Goal: Information Seeking & Learning: Check status

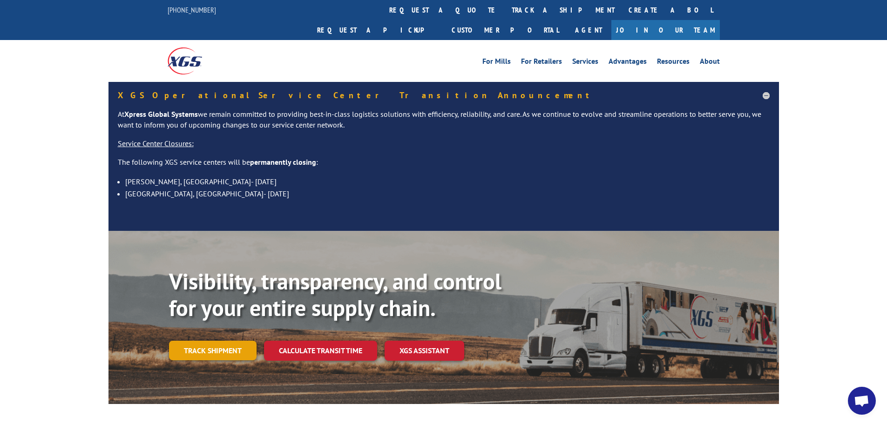
click at [182, 341] on link "Track shipment" at bounding box center [213, 351] width 88 height 20
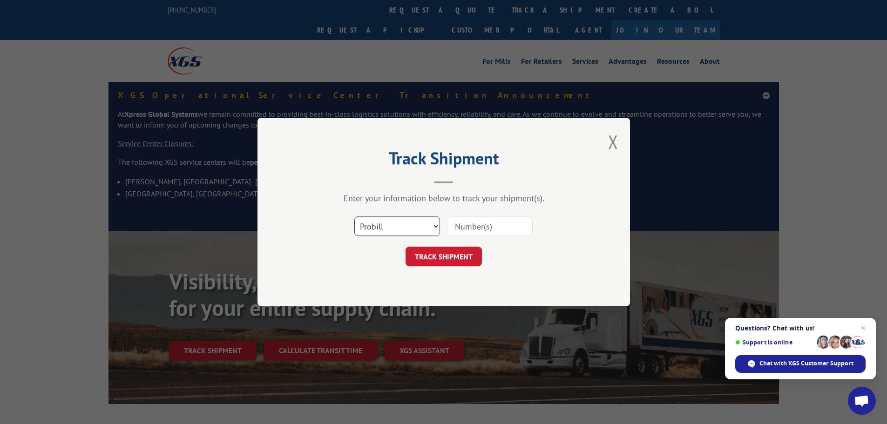
click at [391, 227] on select "Select category... Probill BOL PO" at bounding box center [397, 226] width 86 height 20
select select "po"
click at [354, 216] on select "Select category... Probill BOL PO" at bounding box center [397, 226] width 86 height 20
click at [489, 223] on input at bounding box center [490, 226] width 86 height 20
paste input "87416612"
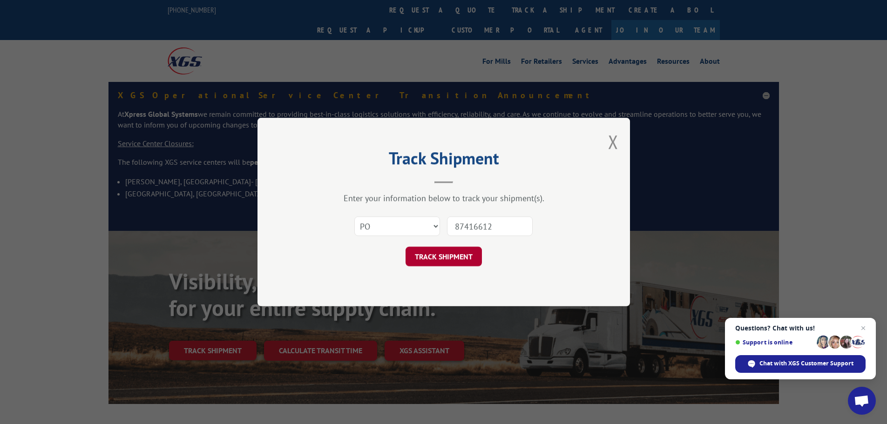
type input "87416612"
click at [453, 258] on button "TRACK SHIPMENT" at bounding box center [443, 257] width 76 height 20
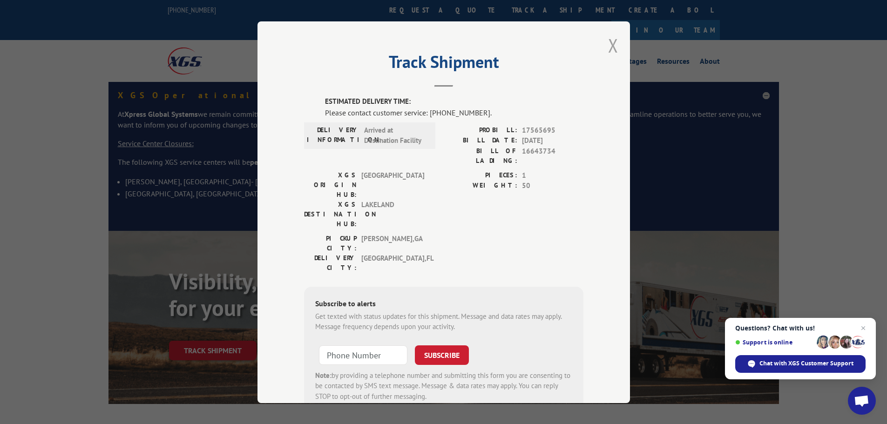
click at [608, 40] on button "Close modal" at bounding box center [613, 45] width 10 height 25
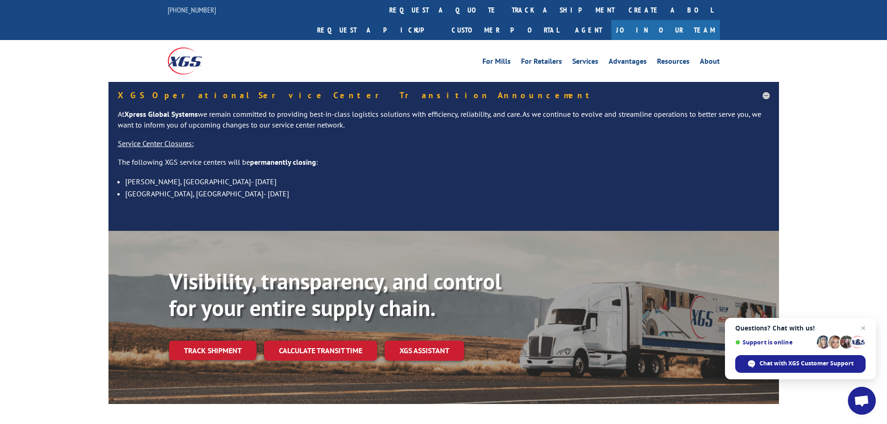
drag, startPoint x: 824, startPoint y: 0, endPoint x: 361, endPoint y: 42, distance: 465.1
click at [361, 54] on div "For [PERSON_NAME] For Retailers Services Advantages Resources About For [PERSON…" at bounding box center [512, 61] width 414 height 14
click at [198, 341] on link "Track shipment" at bounding box center [213, 351] width 88 height 20
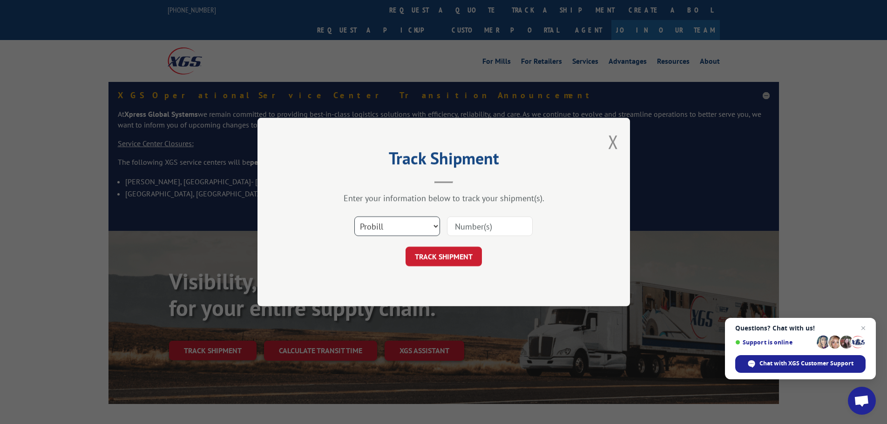
click at [411, 226] on select "Select category... Probill BOL PO" at bounding box center [397, 226] width 86 height 20
select select "po"
click at [354, 216] on select "Select category... Probill BOL PO" at bounding box center [397, 226] width 86 height 20
paste input "87416612"
type input "87416612"
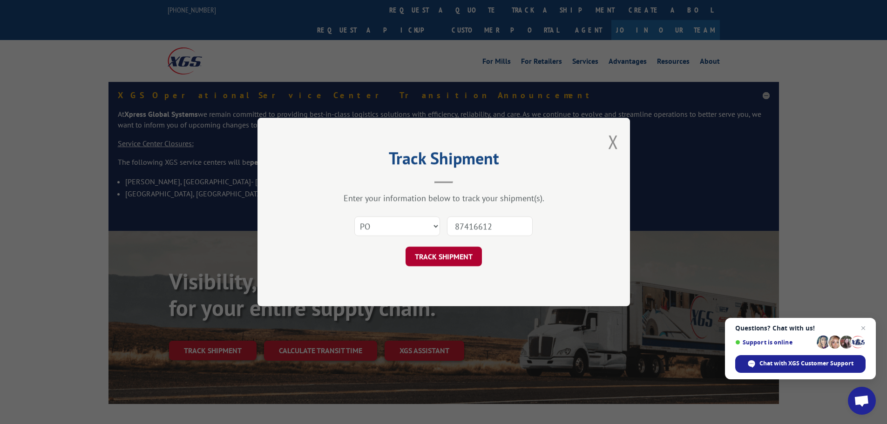
click at [457, 256] on button "TRACK SHIPMENT" at bounding box center [443, 257] width 76 height 20
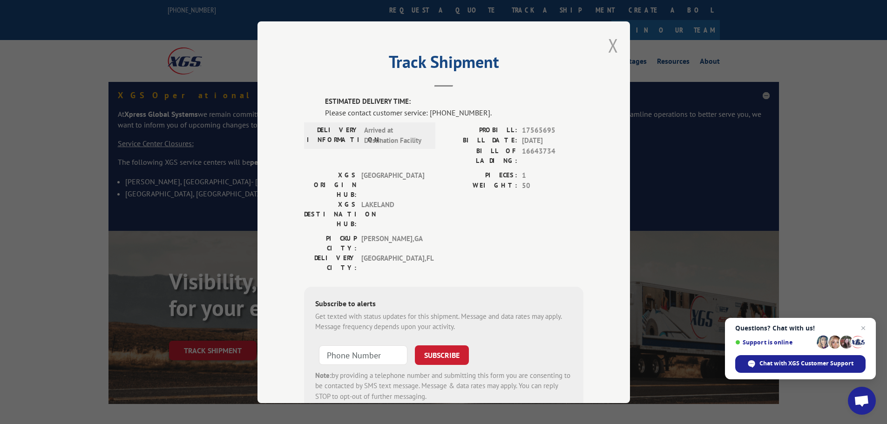
click at [610, 42] on button "Close modal" at bounding box center [613, 45] width 10 height 25
